Goal: Task Accomplishment & Management: Manage account settings

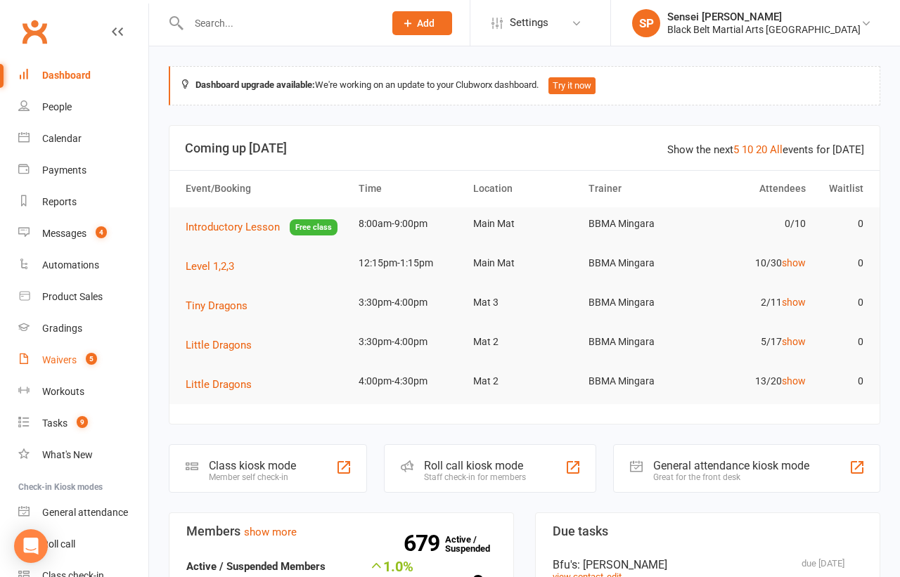
click at [56, 359] on div "Waivers" at bounding box center [59, 359] width 34 height 11
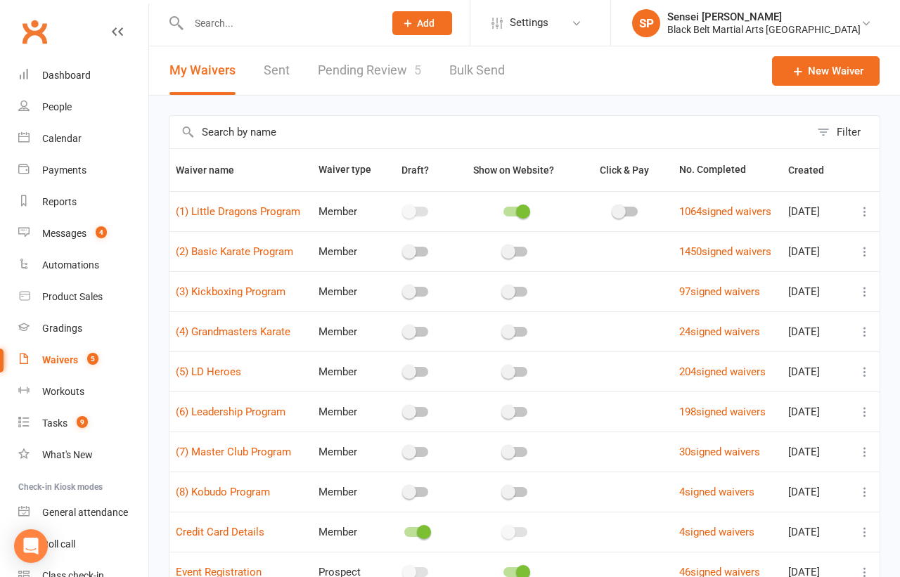
click at [232, 139] on input "text" at bounding box center [490, 132] width 641 height 32
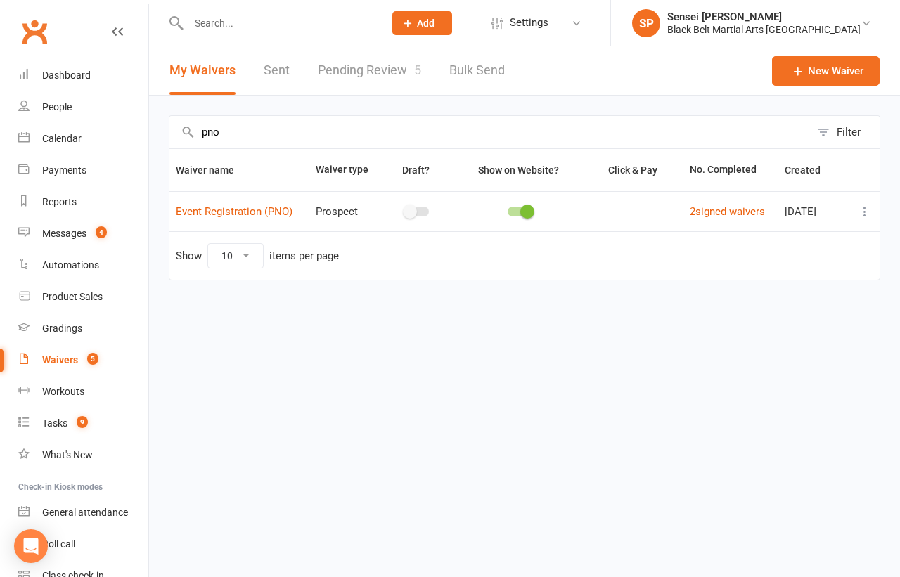
type input "pno"
click at [862, 203] on button at bounding box center [865, 211] width 17 height 17
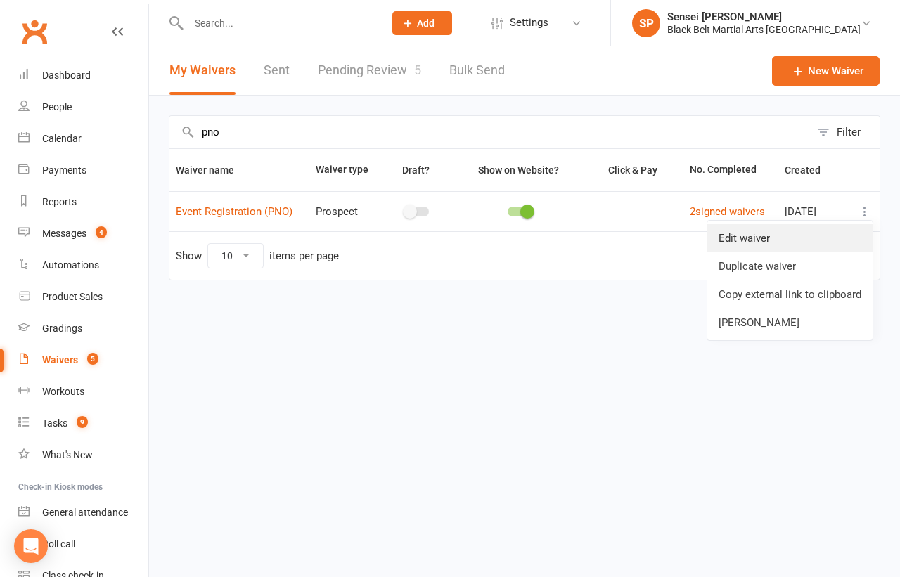
click at [777, 236] on link "Edit waiver" at bounding box center [790, 238] width 165 height 28
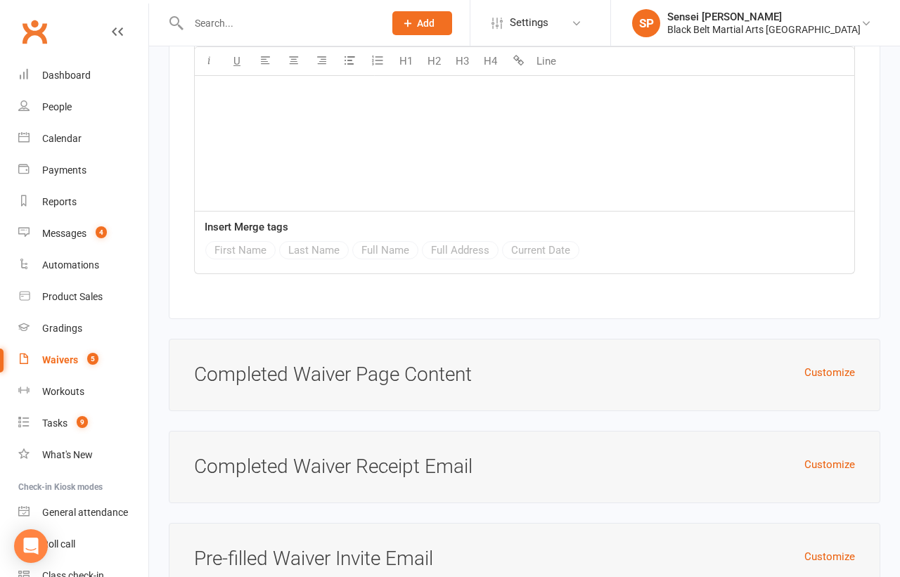
scroll to position [2473, 0]
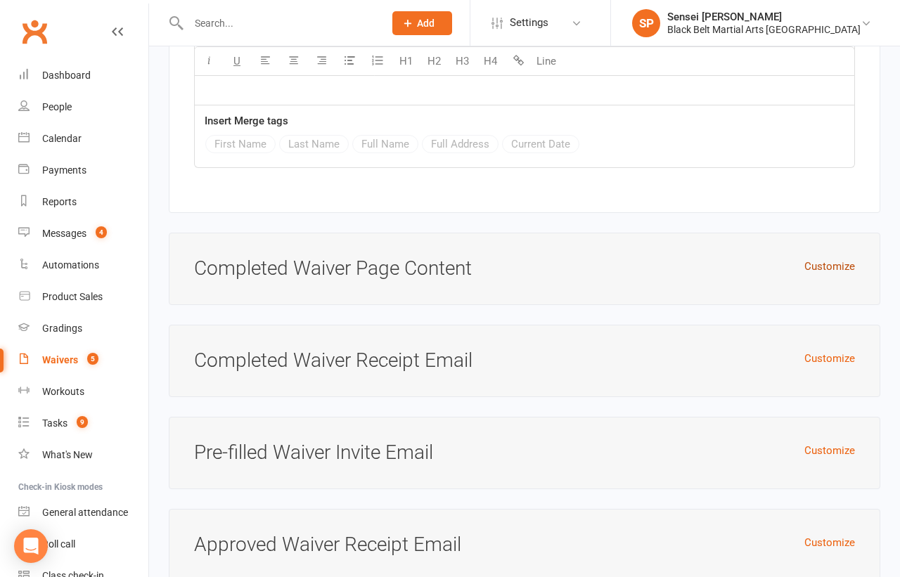
click at [820, 258] on button "Customize" at bounding box center [830, 266] width 51 height 17
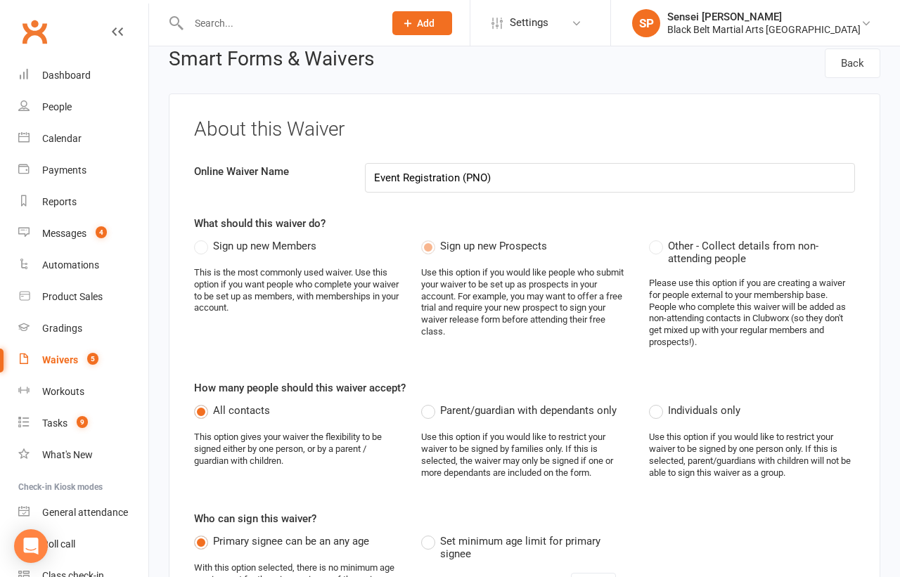
scroll to position [0, 0]
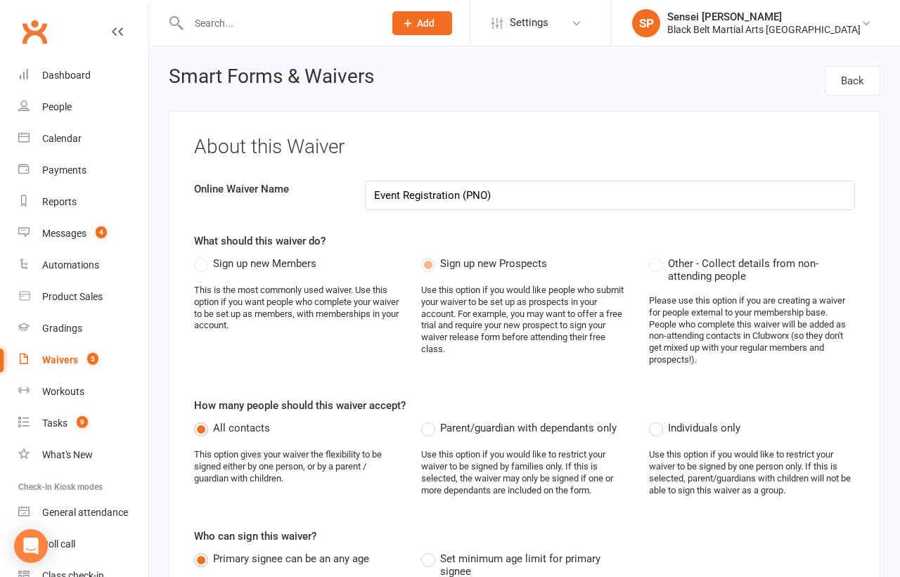
click at [65, 354] on div "Waivers" at bounding box center [60, 359] width 36 height 11
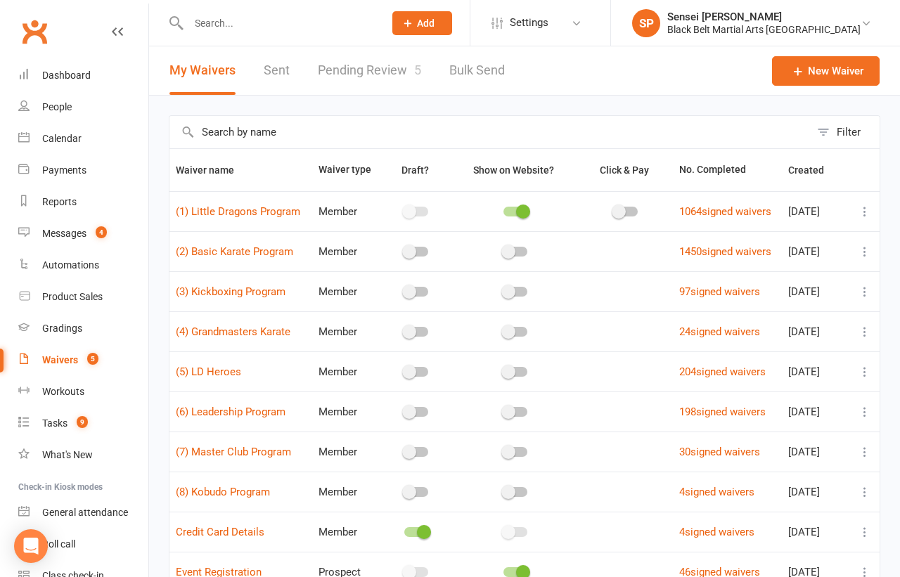
click at [293, 136] on input "text" at bounding box center [490, 132] width 641 height 32
type input "o"
type input "p"
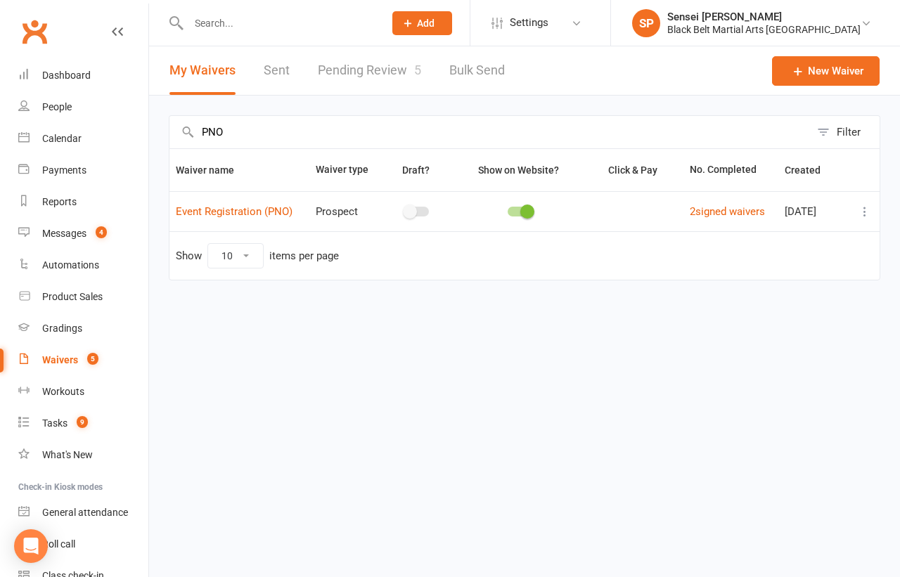
type input "PNO"
click at [863, 212] on icon at bounding box center [865, 212] width 14 height 14
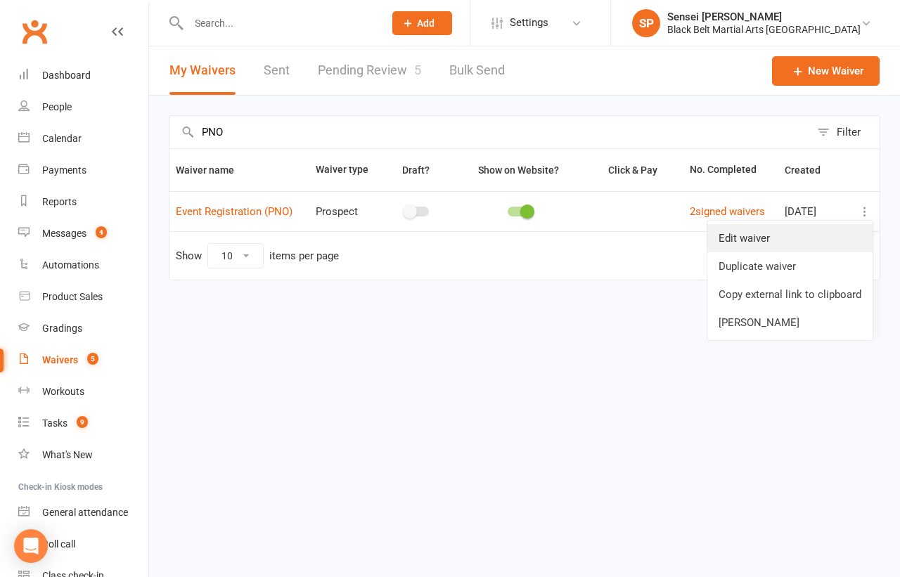
click at [804, 236] on link "Edit waiver" at bounding box center [790, 238] width 165 height 28
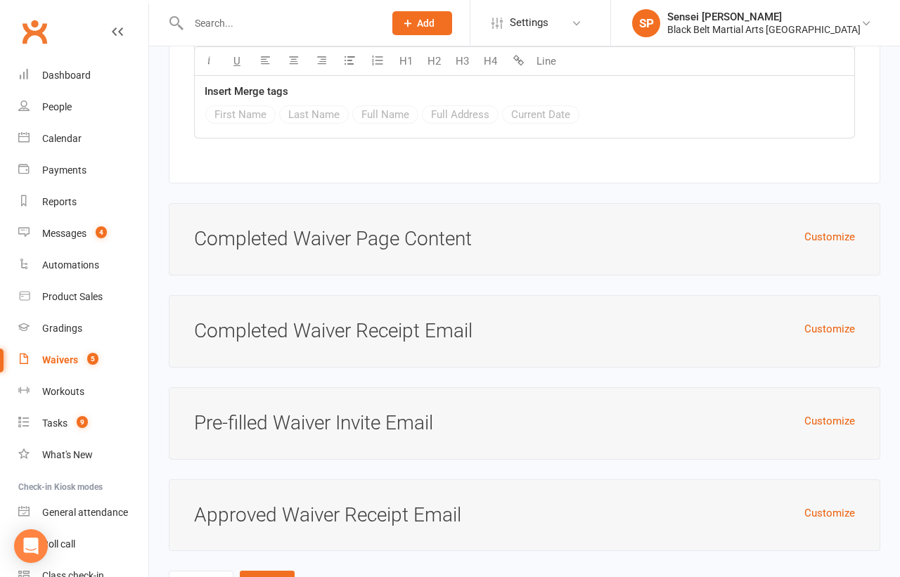
scroll to position [2506, 0]
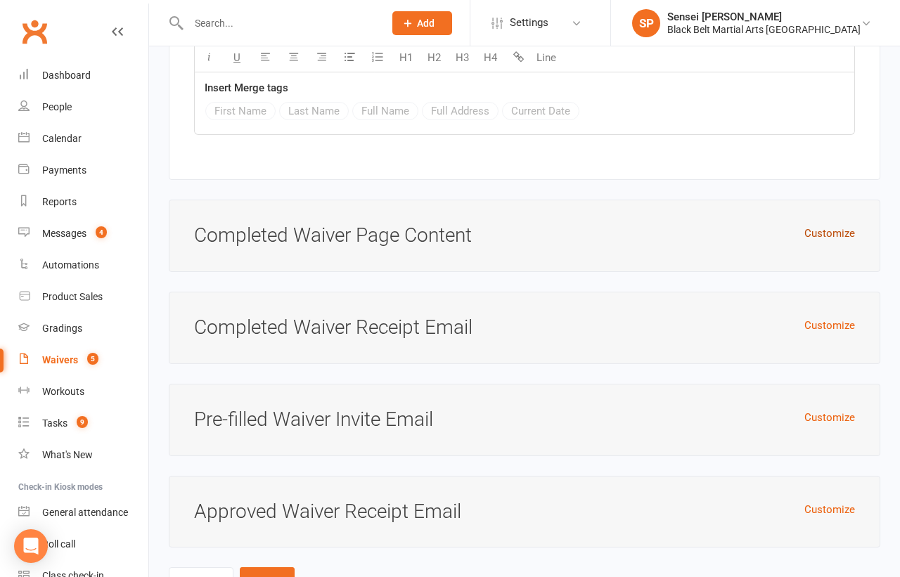
click at [816, 225] on button "Customize" at bounding box center [830, 233] width 51 height 17
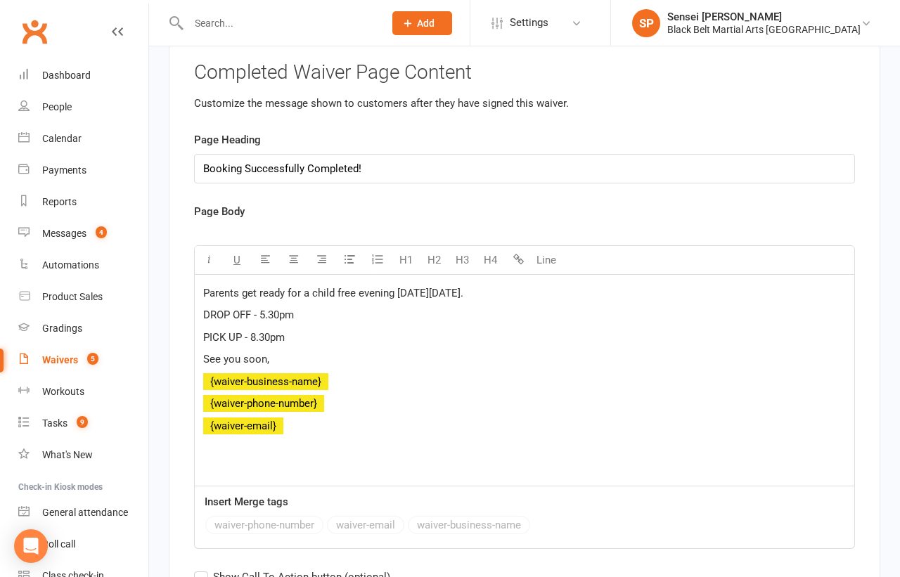
scroll to position [2736, 0]
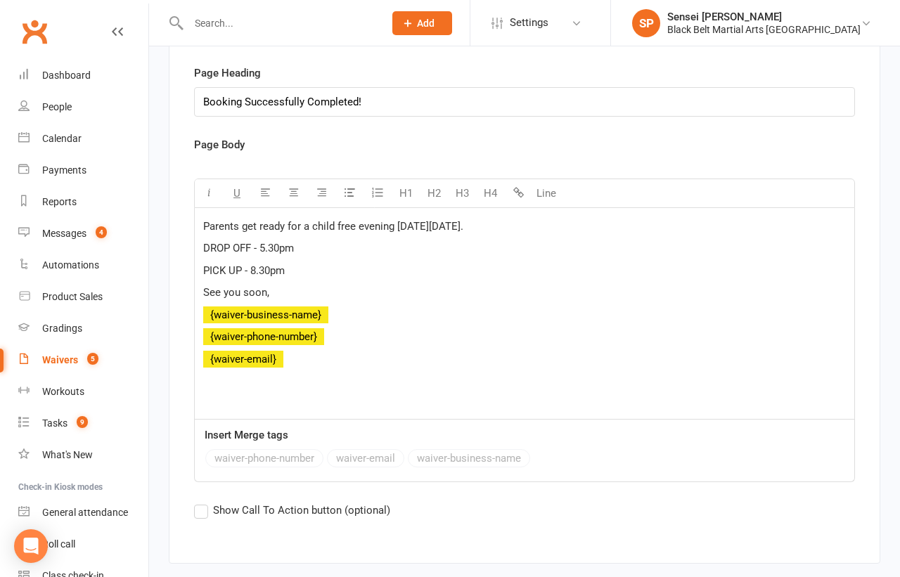
click at [733, 449] on div "waiver-phone-number waiver-email waiver-business-name" at bounding box center [525, 460] width 660 height 22
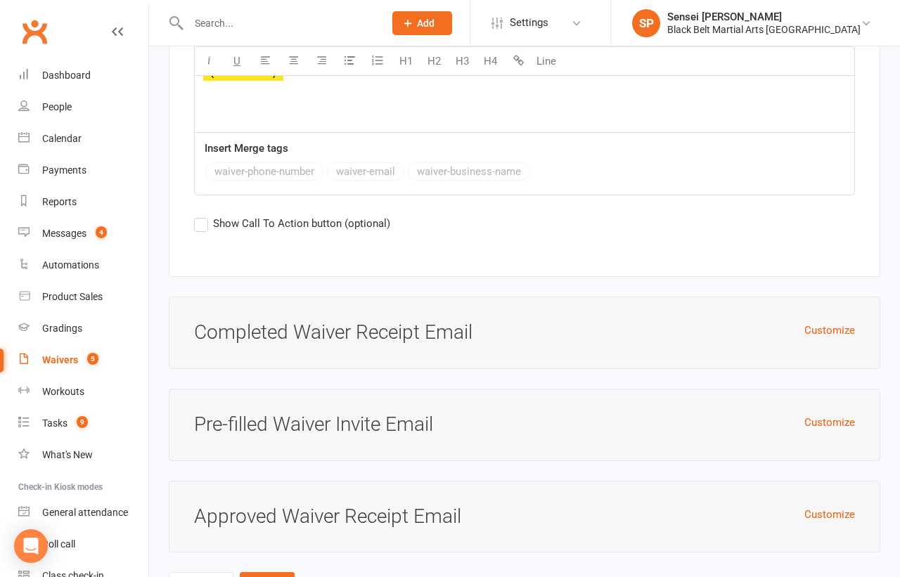
scroll to position [3061, 0]
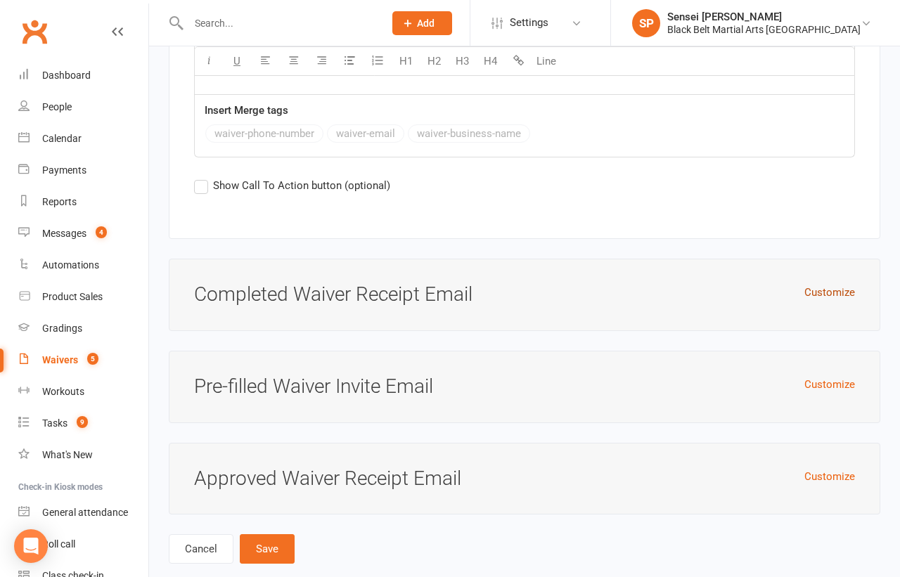
click at [838, 284] on button "Customize" at bounding box center [830, 292] width 51 height 17
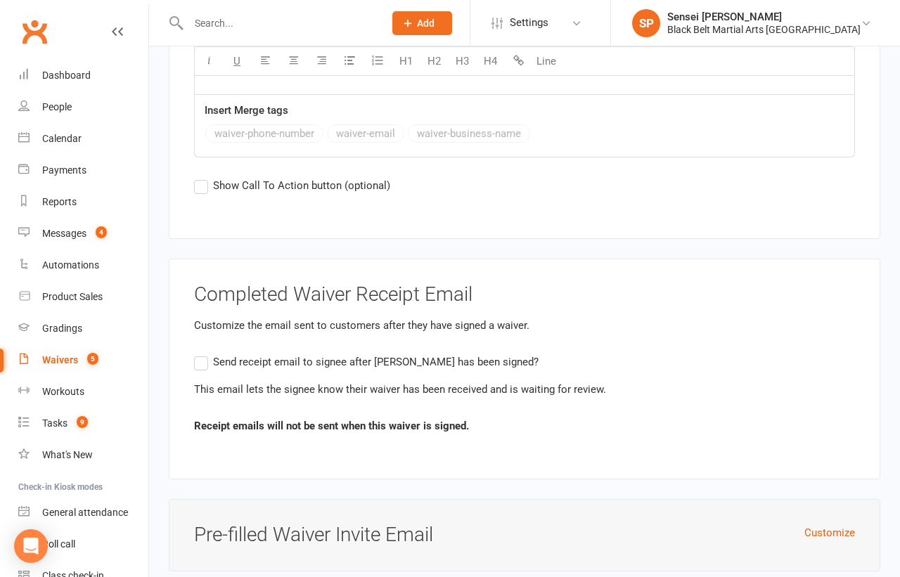
scroll to position [3209, 0]
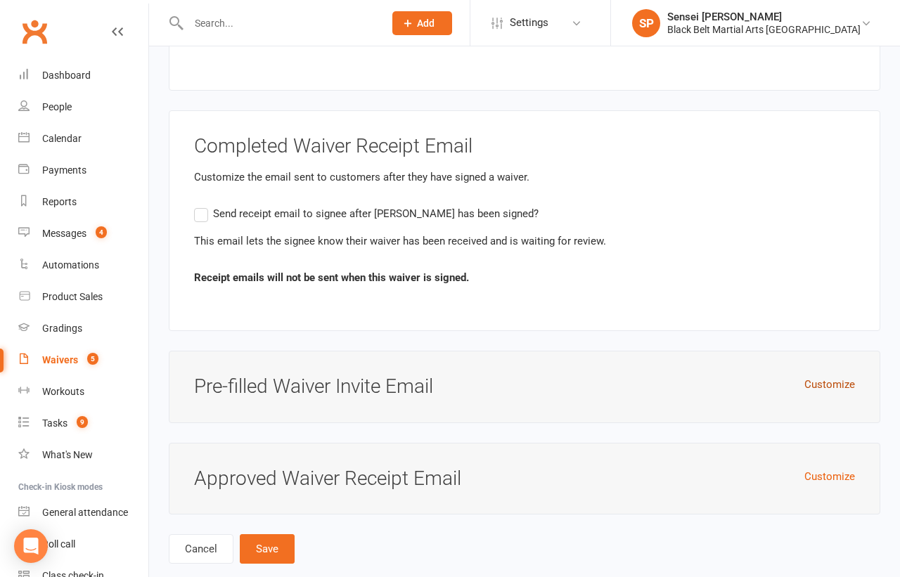
click at [812, 376] on button "Customize" at bounding box center [830, 384] width 51 height 17
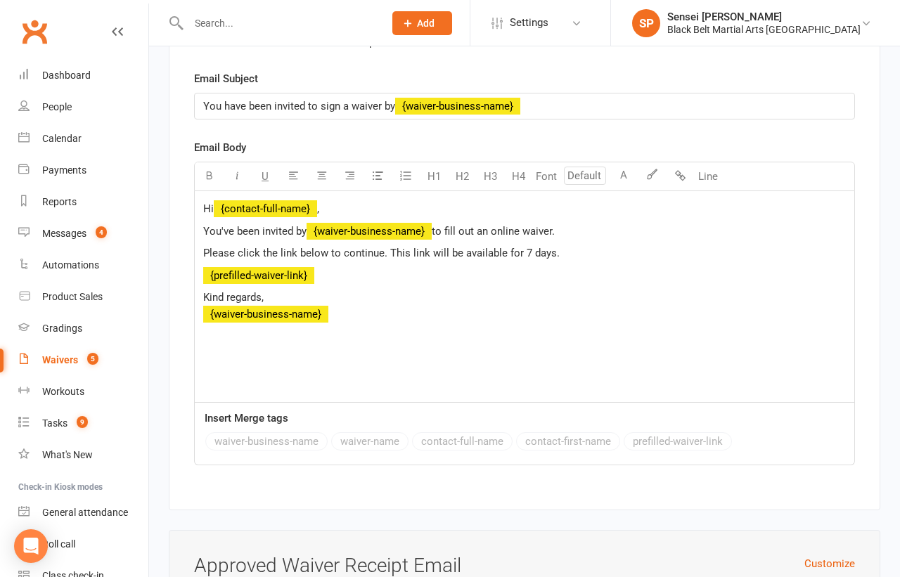
scroll to position [3686, 0]
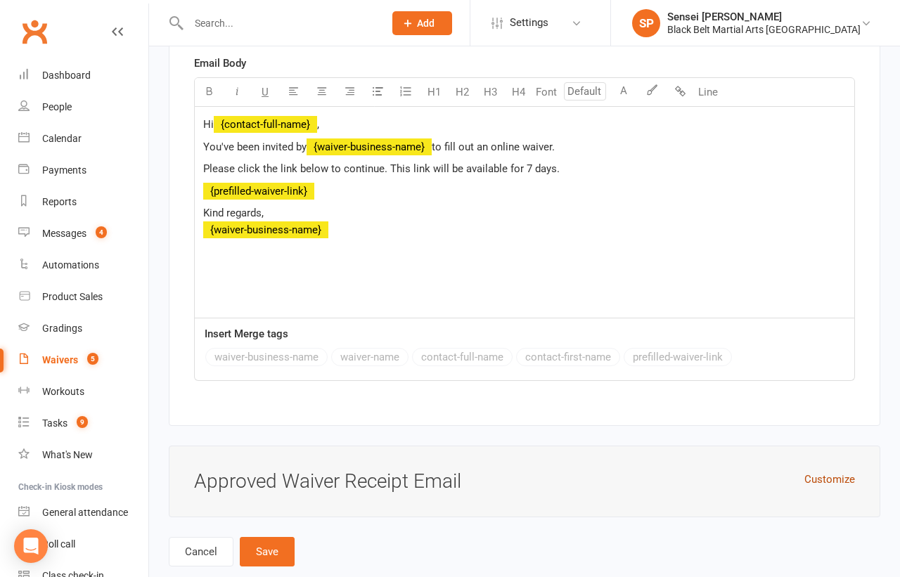
click at [837, 471] on button "Customize" at bounding box center [830, 479] width 51 height 17
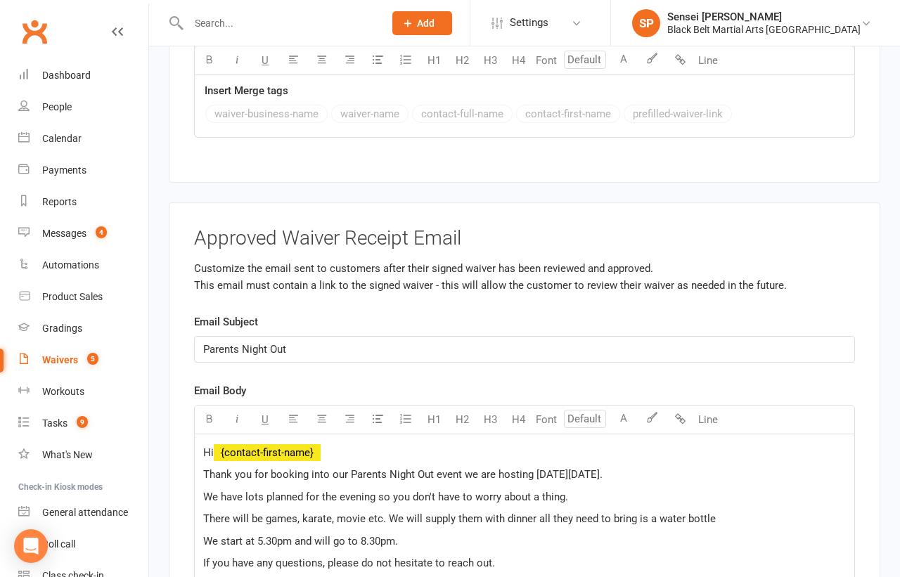
scroll to position [4209, 0]
